Goal: Task Accomplishment & Management: Complete application form

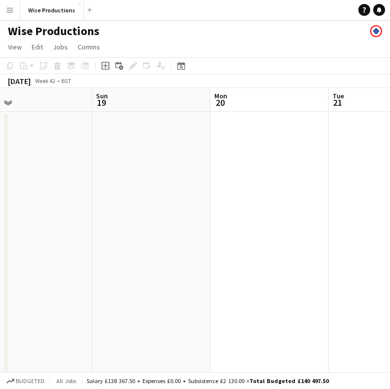
scroll to position [0, 209]
click at [228, 59] on app-toolbar "Copy Paste Paste Command V Paste with crew Command Shift V Paste linked Job [GE…" at bounding box center [195, 65] width 390 height 17
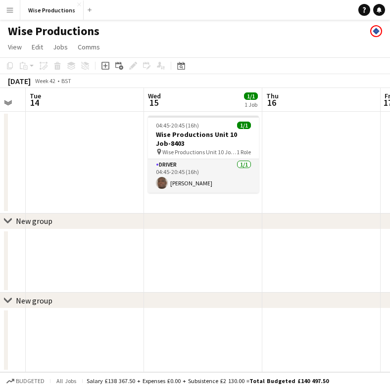
scroll to position [0, 289]
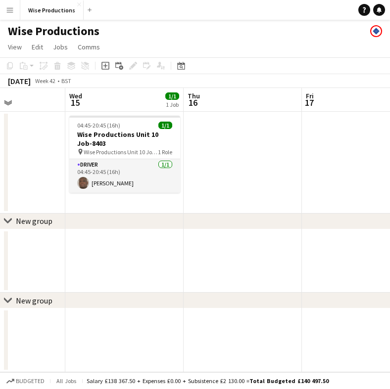
click at [198, 147] on app-date-cell at bounding box center [242, 163] width 118 height 102
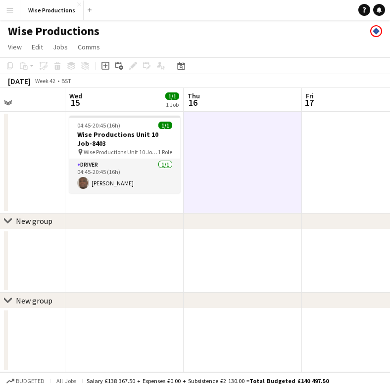
click at [198, 147] on app-date-cell at bounding box center [242, 163] width 118 height 102
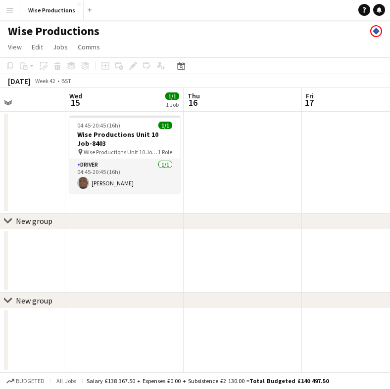
click at [210, 146] on app-date-cell at bounding box center [242, 163] width 118 height 102
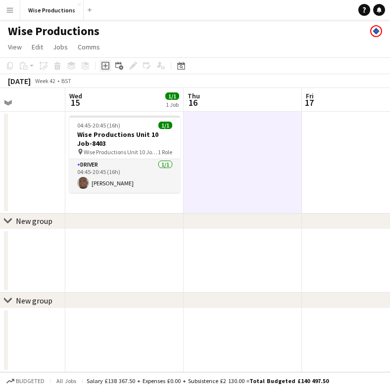
click at [107, 65] on icon "Add job" at bounding box center [105, 66] width 8 height 8
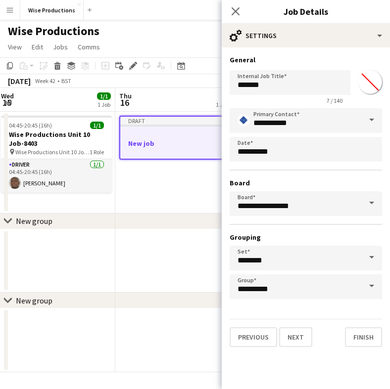
scroll to position [0, 359]
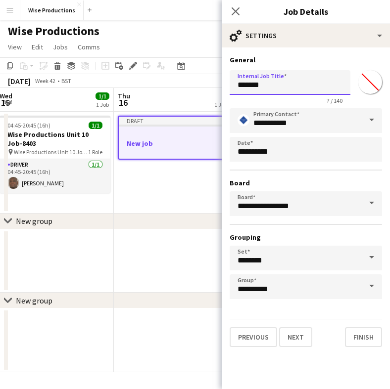
click at [268, 86] on input "*******" at bounding box center [289, 82] width 121 height 25
type input "*"
type input "**********"
drag, startPoint x: 344, startPoint y: 89, endPoint x: 214, endPoint y: 76, distance: 130.7
click at [214, 76] on body "Menu Boards Boards Boards All jobs Status Workforce Workforce My Workforce Recr…" at bounding box center [195, 194] width 390 height 389
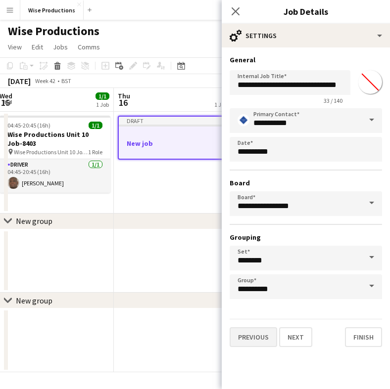
click at [247, 337] on button "Previous" at bounding box center [252, 337] width 47 height 20
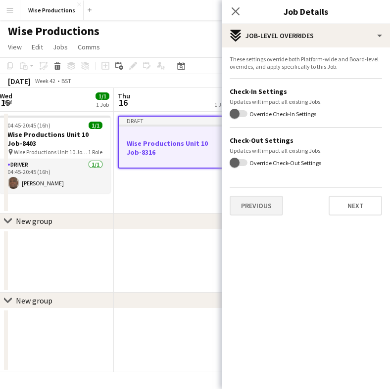
click at [256, 202] on button "Previous" at bounding box center [255, 206] width 53 height 20
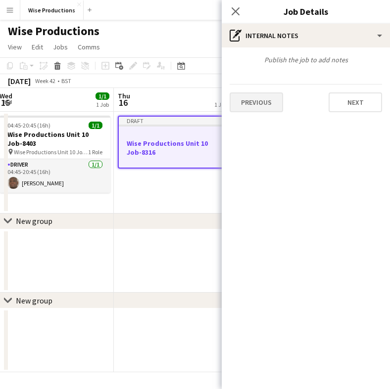
click at [253, 103] on button "Previous" at bounding box center [255, 102] width 53 height 20
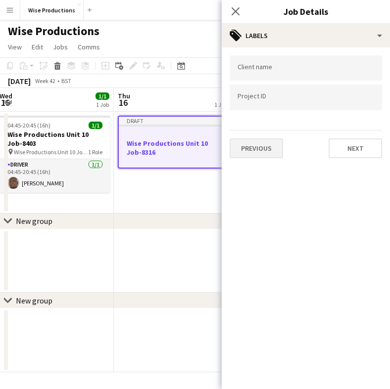
click at [258, 144] on button "Previous" at bounding box center [255, 148] width 53 height 20
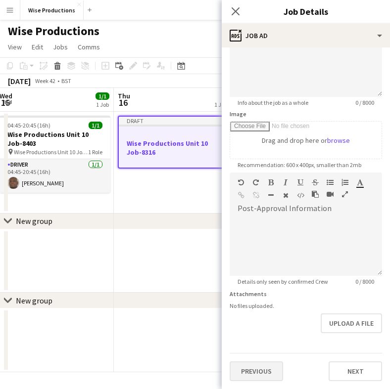
scroll to position [100, 0]
click at [254, 375] on button "Previous" at bounding box center [255, 371] width 53 height 20
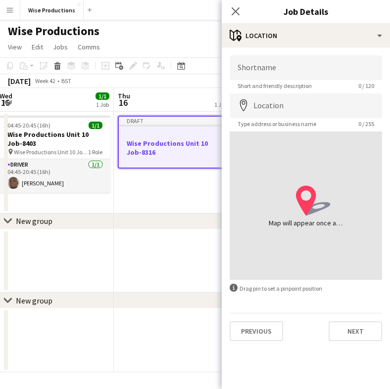
scroll to position [0, 0]
paste input "**********"
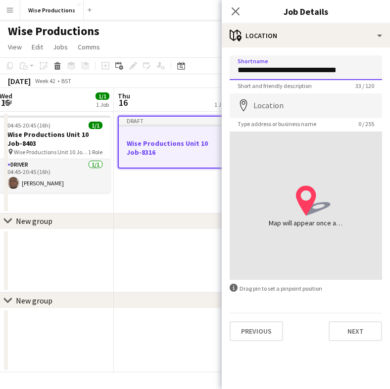
type input "**********"
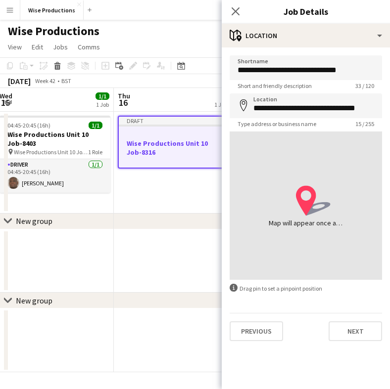
type input "**********"
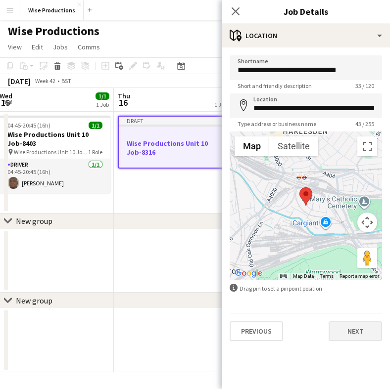
click at [359, 331] on button "Next" at bounding box center [354, 331] width 53 height 20
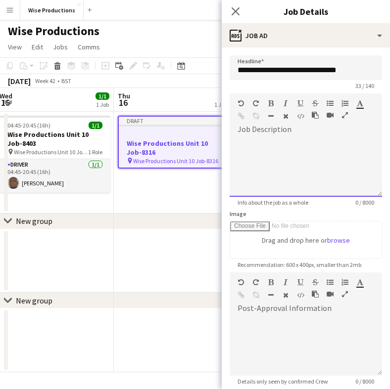
click at [288, 154] on div at bounding box center [305, 166] width 152 height 59
paste div
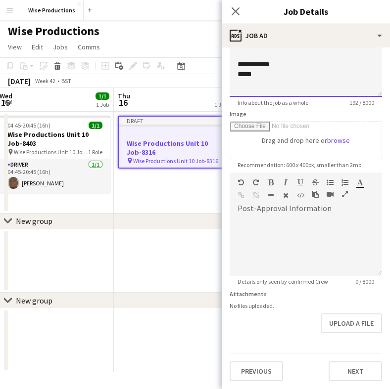
scroll to position [100, 0]
click at [356, 374] on button "Next" at bounding box center [354, 371] width 53 height 20
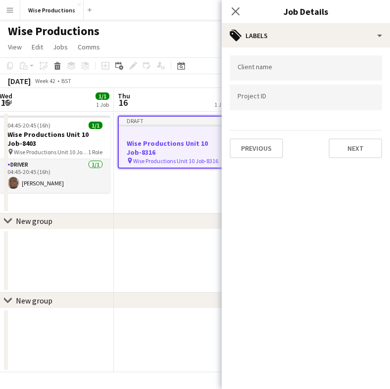
scroll to position [0, 0]
click at [257, 157] on button "Previous" at bounding box center [255, 148] width 53 height 20
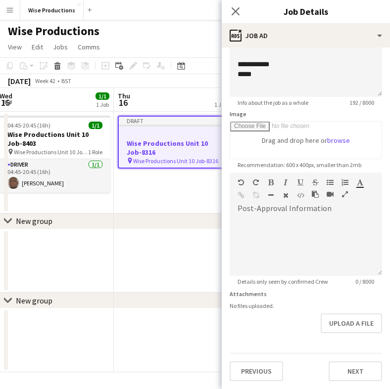
scroll to position [100, 0]
click at [249, 370] on button "Previous" at bounding box center [255, 371] width 53 height 20
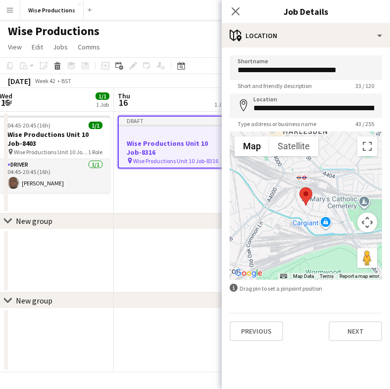
scroll to position [0, 0]
click at [252, 325] on button "Previous" at bounding box center [255, 331] width 53 height 20
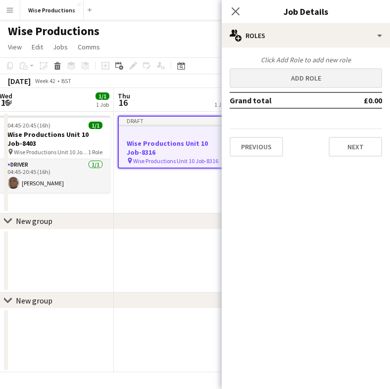
click at [293, 81] on button "Add role" at bounding box center [305, 78] width 152 height 20
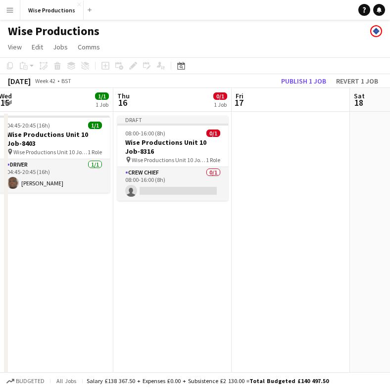
scroll to position [0, 368]
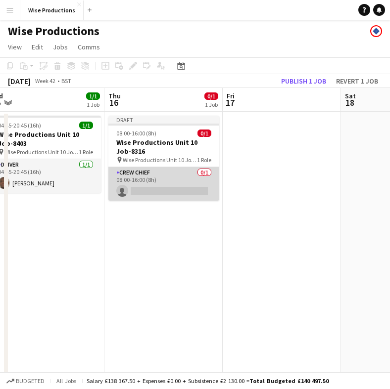
click at [142, 192] on app-card-role "Crew Chief 0/1 08:00-16:00 (8h) single-neutral-actions" at bounding box center [163, 184] width 111 height 34
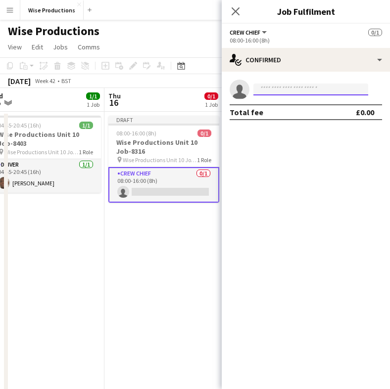
click at [282, 91] on input at bounding box center [310, 90] width 115 height 12
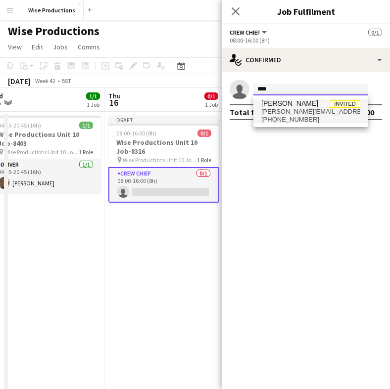
type input "****"
click at [295, 108] on span "elsy@blueyonder.co.uk" at bounding box center [310, 112] width 99 height 8
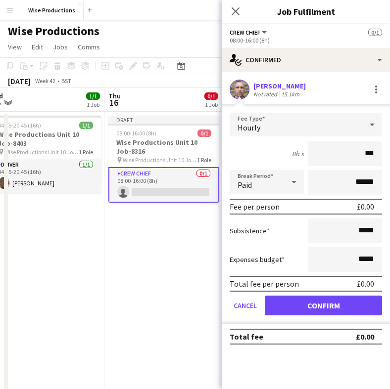
type input "**"
type input "******"
click at [356, 299] on button "Confirm" at bounding box center [322, 306] width 117 height 20
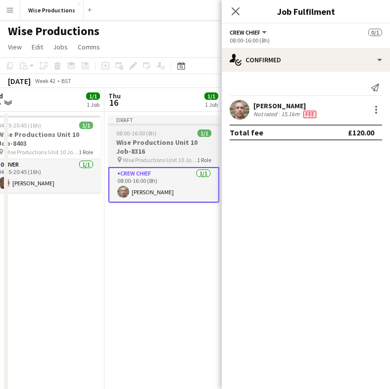
click at [152, 149] on h3 "Wise Productions Unit 10 Job-8316" at bounding box center [163, 147] width 111 height 18
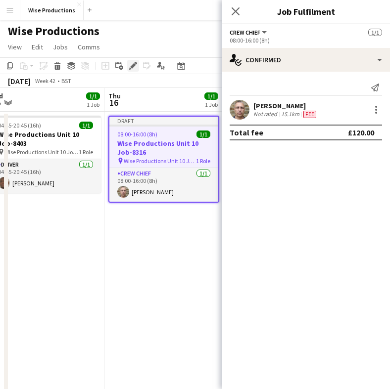
click at [132, 65] on icon "Edit" at bounding box center [133, 66] width 8 height 8
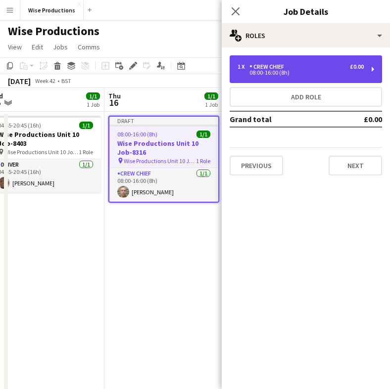
click at [280, 77] on div "1 x Crew Chief £0.00 08:00-16:00 (8h)" at bounding box center [305, 69] width 152 height 28
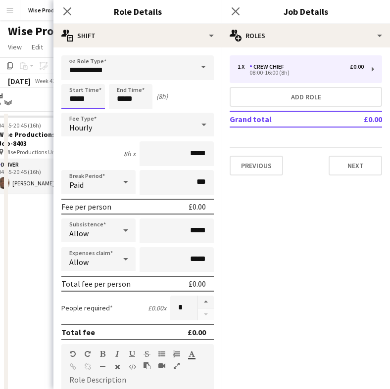
click at [76, 100] on input "*****" at bounding box center [82, 96] width 43 height 25
click at [73, 78] on div at bounding box center [73, 79] width 20 height 10
click at [75, 111] on div at bounding box center [73, 114] width 20 height 10
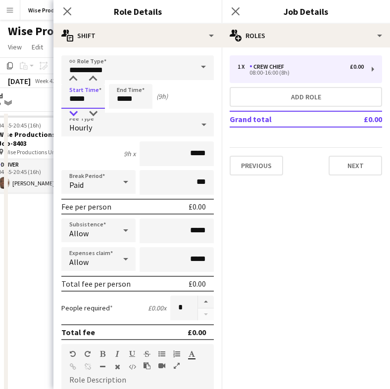
click at [75, 111] on div at bounding box center [73, 114] width 20 height 10
click at [96, 80] on div at bounding box center [93, 79] width 20 height 10
type input "*****"
click at [96, 80] on div at bounding box center [93, 79] width 20 height 10
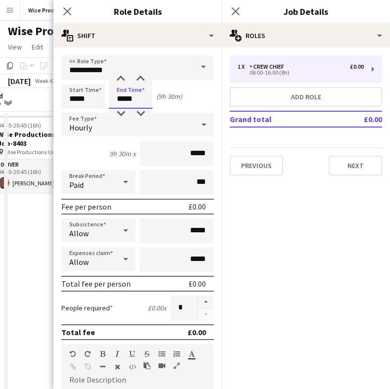
click at [124, 95] on input "*****" at bounding box center [130, 96] width 43 height 25
click at [122, 115] on div at bounding box center [121, 114] width 20 height 10
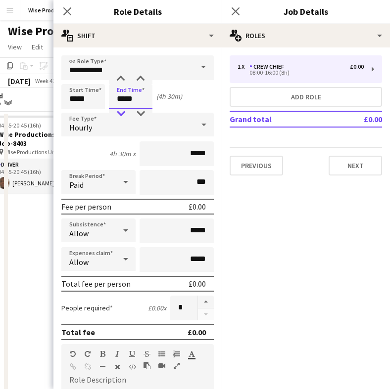
click at [122, 115] on div at bounding box center [121, 114] width 20 height 10
click at [141, 76] on div at bounding box center [140, 79] width 20 height 10
type input "*****"
click at [141, 76] on div at bounding box center [140, 79] width 20 height 10
click at [207, 156] on input "*****" at bounding box center [176, 153] width 74 height 25
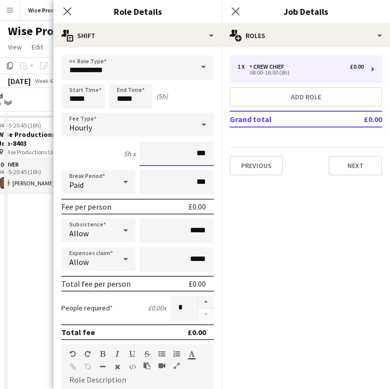
type input "**"
type input "******"
click at [345, 163] on button "Next" at bounding box center [354, 166] width 53 height 20
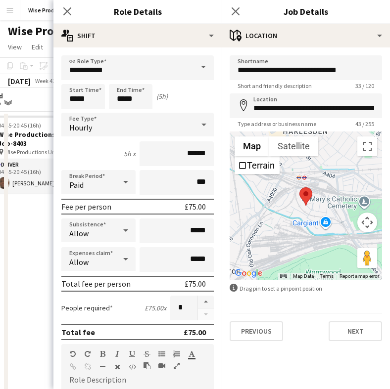
click at [204, 68] on span at bounding box center [203, 67] width 21 height 24
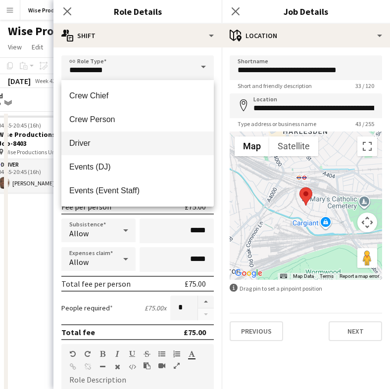
click at [148, 141] on span "Driver" at bounding box center [137, 142] width 136 height 9
type input "******"
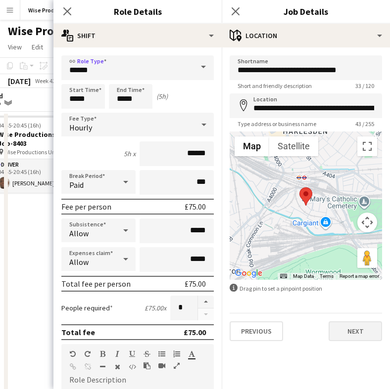
click at [349, 330] on button "Next" at bounding box center [354, 331] width 53 height 20
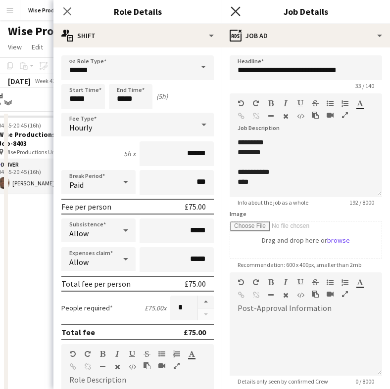
click at [239, 12] on icon "Close pop-in" at bounding box center [234, 10] width 9 height 9
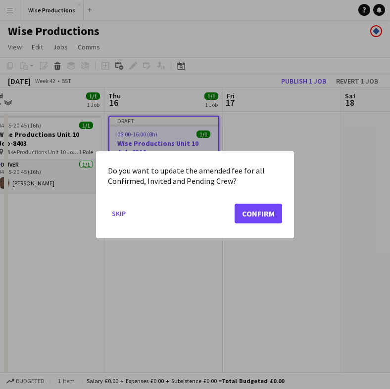
click at [255, 210] on button "Confirm" at bounding box center [257, 213] width 47 height 20
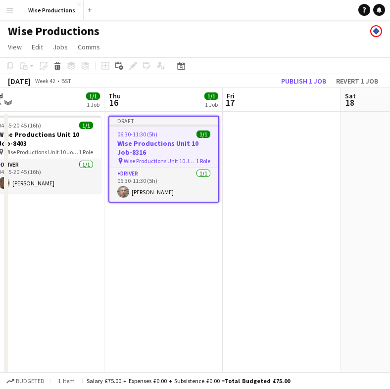
click at [182, 158] on span "Wise Productions Unit 10 Job-8316" at bounding box center [160, 160] width 72 height 7
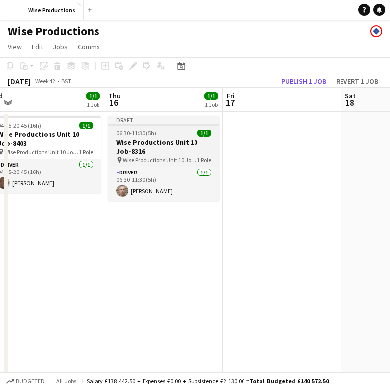
click at [182, 158] on span "Wise Productions Unit 10 Job-8316" at bounding box center [160, 159] width 74 height 7
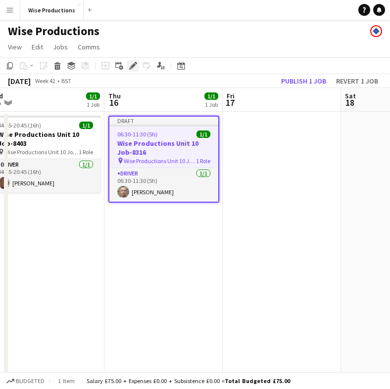
click at [134, 64] on icon at bounding box center [132, 65] width 5 height 5
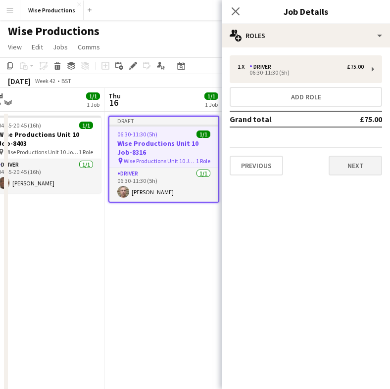
click at [353, 166] on button "Next" at bounding box center [354, 166] width 53 height 20
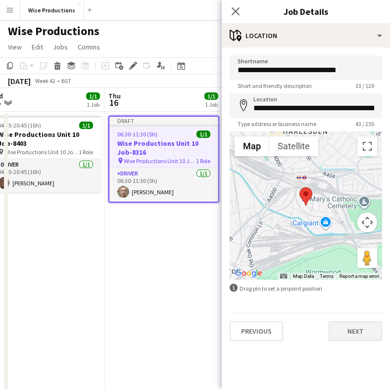
click at [353, 335] on button "Next" at bounding box center [354, 331] width 53 height 20
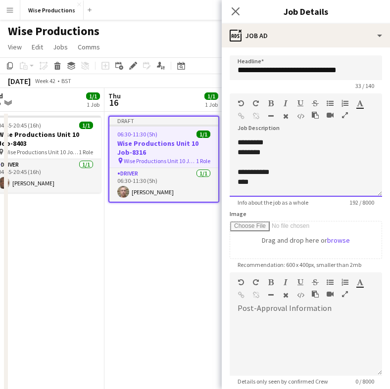
click at [288, 160] on p at bounding box center [305, 162] width 136 height 10
click at [154, 223] on app-date-cell "Draft 06:30-11:30 (5h) 1/1 Wise Productions Unit 10 Job-8316 pin Wise Productio…" at bounding box center [163, 291] width 118 height 359
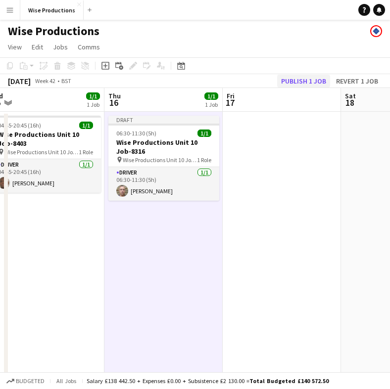
click at [299, 81] on button "Publish 1 job" at bounding box center [303, 81] width 53 height 13
click at [299, 81] on div "Publish 1 job Revert 1 job" at bounding box center [329, 81] width 121 height 13
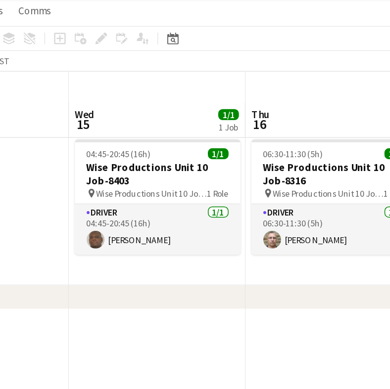
scroll to position [0, 234]
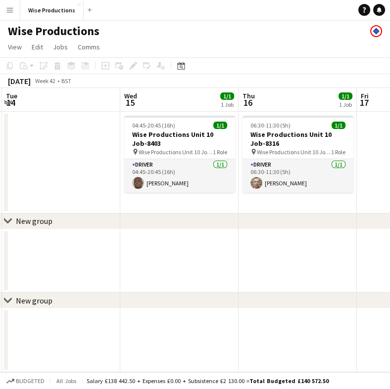
click at [284, 230] on app-date-cell at bounding box center [297, 261] width 118 height 64
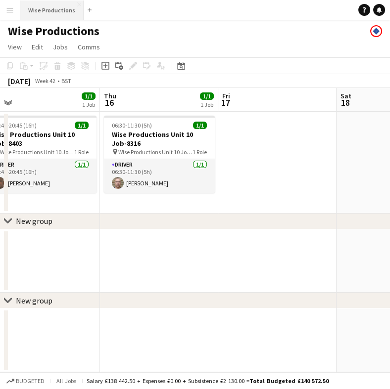
scroll to position [0, 247]
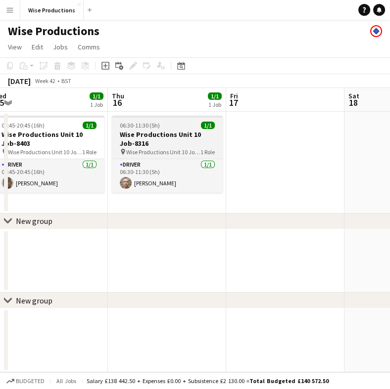
click at [163, 134] on h3 "Wise Productions Unit 10 Job-8316" at bounding box center [167, 139] width 111 height 18
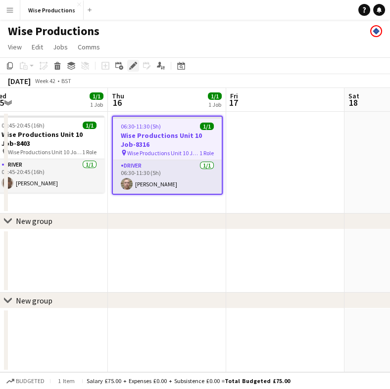
click at [130, 67] on icon at bounding box center [132, 65] width 5 height 5
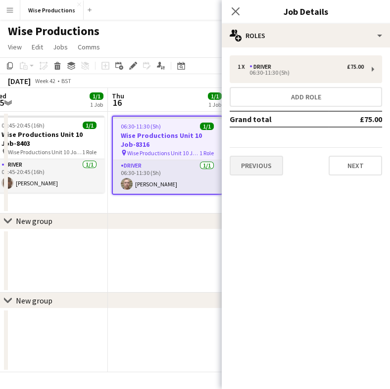
click at [263, 162] on button "Previous" at bounding box center [255, 166] width 53 height 20
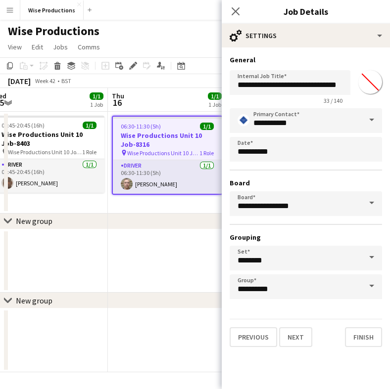
scroll to position [0, 0]
click at [257, 341] on button "Previous" at bounding box center [252, 337] width 47 height 20
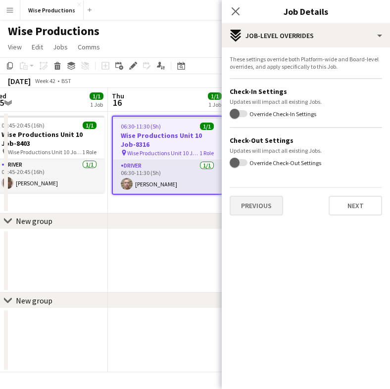
click at [256, 204] on button "Previous" at bounding box center [255, 206] width 53 height 20
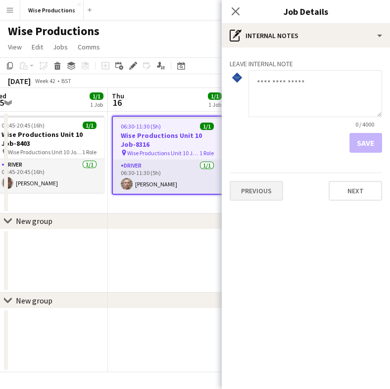
click at [258, 192] on button "Previous" at bounding box center [255, 191] width 53 height 20
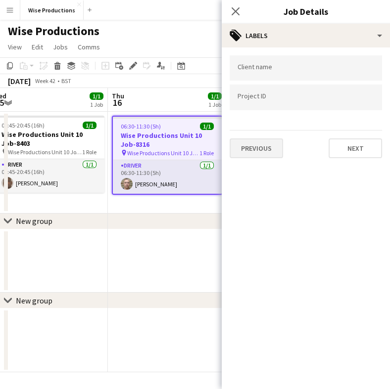
click at [256, 148] on button "Previous" at bounding box center [255, 148] width 53 height 20
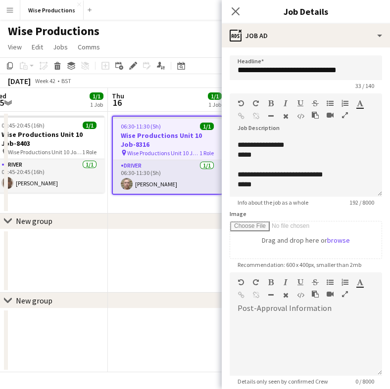
scroll to position [116, 0]
